Goal: Check status: Check status

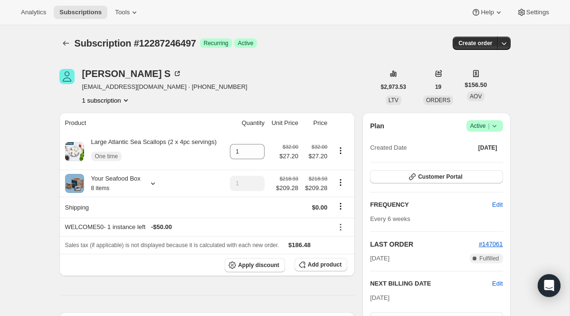
click at [65, 40] on icon "Subscriptions" at bounding box center [65, 42] width 9 height 9
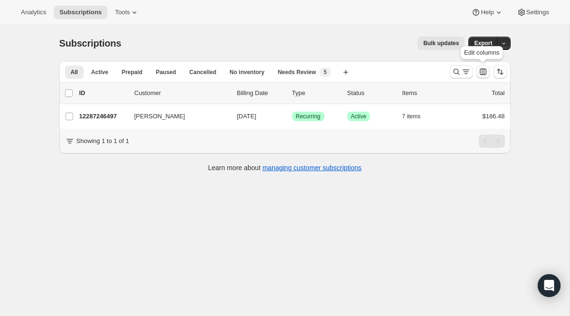
click at [478, 74] on icon "Customize table column order and visibility" at bounding box center [482, 71] width 9 height 9
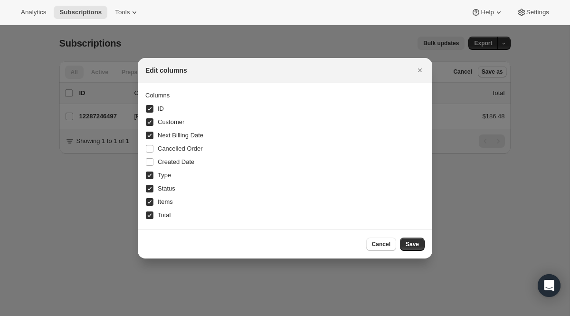
click at [427, 66] on div "Edit columns" at bounding box center [285, 70] width 294 height 25
click at [423, 66] on icon "Close" at bounding box center [419, 70] width 9 height 9
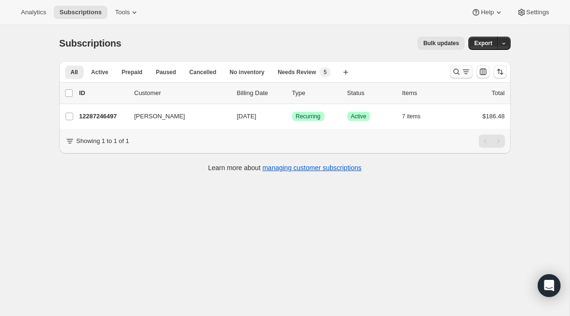
click at [463, 67] on button "Search and filter results" at bounding box center [461, 71] width 23 height 13
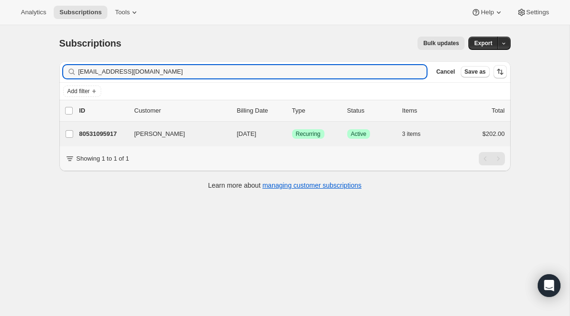
type input "[EMAIL_ADDRESS][DOMAIN_NAME]"
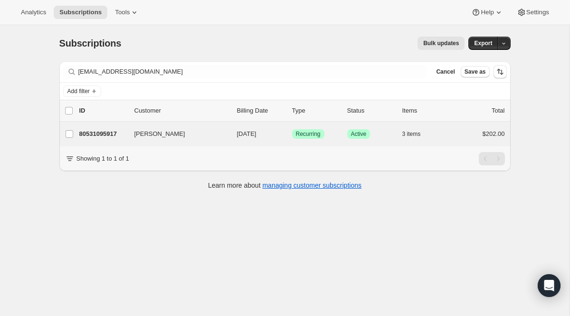
click at [299, 124] on div "[PERSON_NAME] 80531095917 [PERSON_NAME] [DATE] Success Recurring Success Active…" at bounding box center [284, 134] width 451 height 25
click at [298, 133] on span "Recurring" at bounding box center [308, 134] width 25 height 8
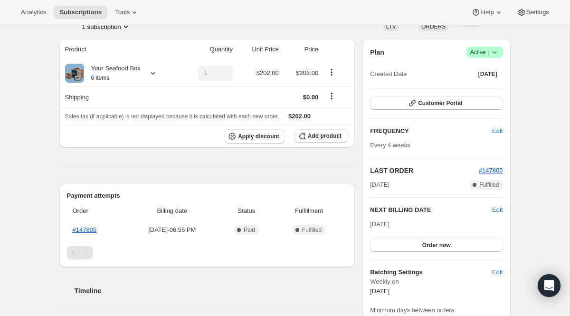
scroll to position [87, 0]
